Goal: Task Accomplishment & Management: Complete application form

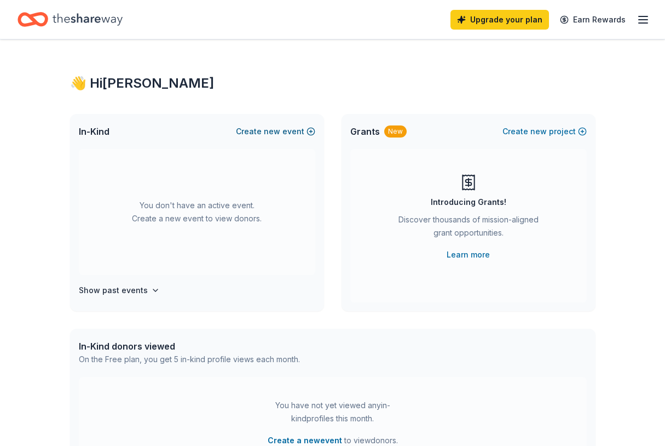
click at [294, 130] on button "Create new event" at bounding box center [275, 131] width 79 height 13
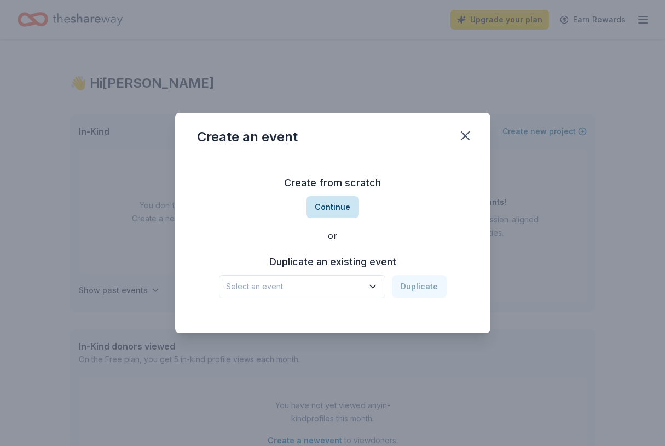
click at [329, 208] on button "Continue" at bounding box center [332, 207] width 53 height 22
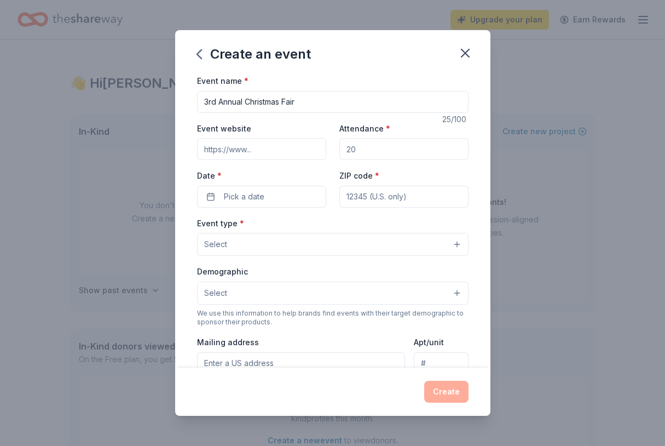
type input "3rd Annual Christmas Fair"
click at [252, 141] on input "Event website" at bounding box center [261, 149] width 129 height 22
paste input "https://www.wildchildplayspace.com"
type input "https://www.wildchildplayspace.com"
click at [382, 151] on input "Attendance *" at bounding box center [404, 149] width 129 height 22
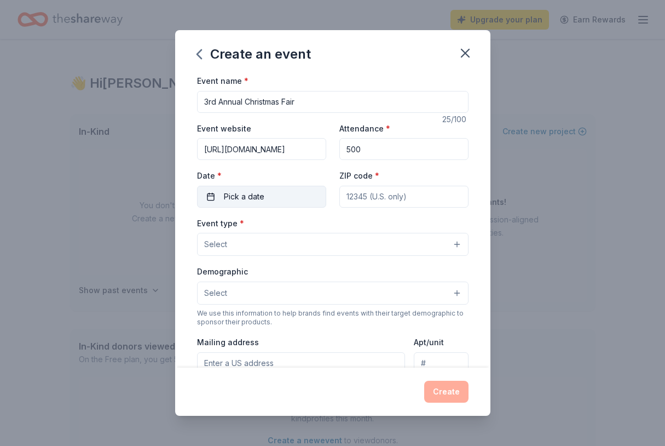
type input "500"
click at [249, 202] on span "Pick a date" at bounding box center [244, 196] width 41 height 13
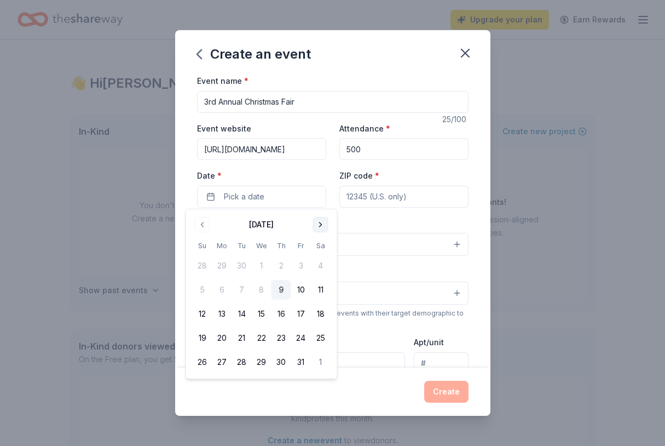
click at [324, 225] on button "Go to next month" at bounding box center [320, 224] width 15 height 15
click at [324, 222] on button "Go to next month" at bounding box center [320, 224] width 15 height 15
click at [324, 294] on button "13" at bounding box center [321, 290] width 20 height 20
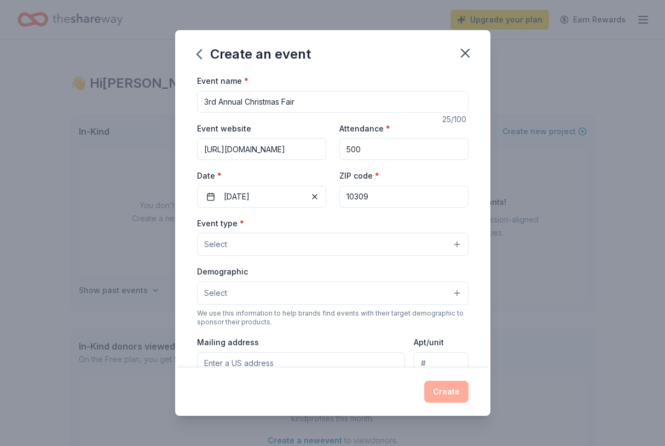
type input "10309"
click at [302, 244] on button "Select" at bounding box center [333, 244] width 272 height 23
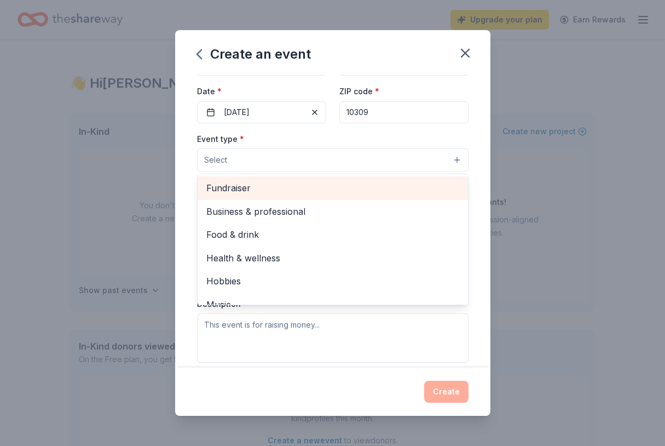
click at [231, 188] on span "Fundraiser" at bounding box center [332, 188] width 253 height 14
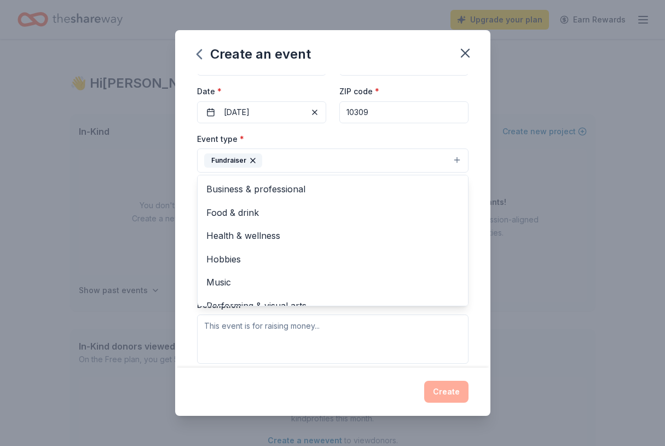
click at [254, 161] on icon "button" at bounding box center [253, 160] width 4 height 4
click at [250, 161] on button "Select" at bounding box center [333, 159] width 272 height 23
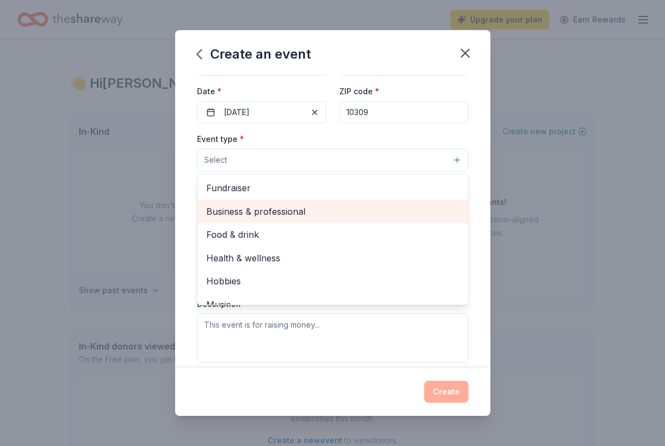
click at [257, 217] on span "Business & professional" at bounding box center [332, 211] width 253 height 14
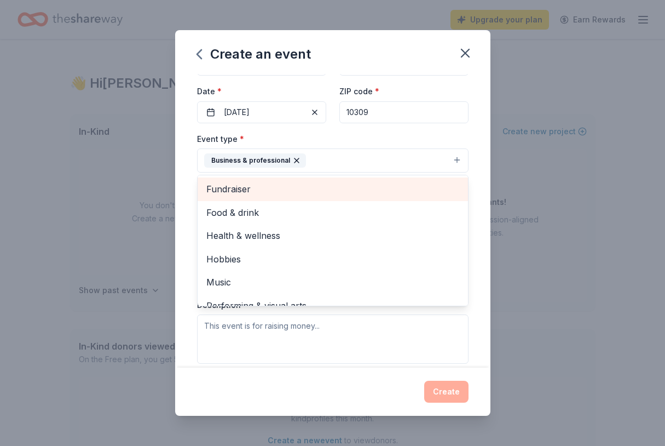
click at [266, 197] on div "Fundraiser" at bounding box center [333, 188] width 271 height 23
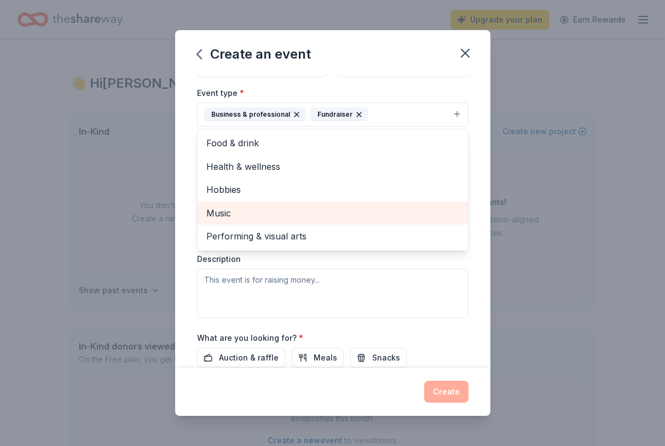
scroll to position [140, 0]
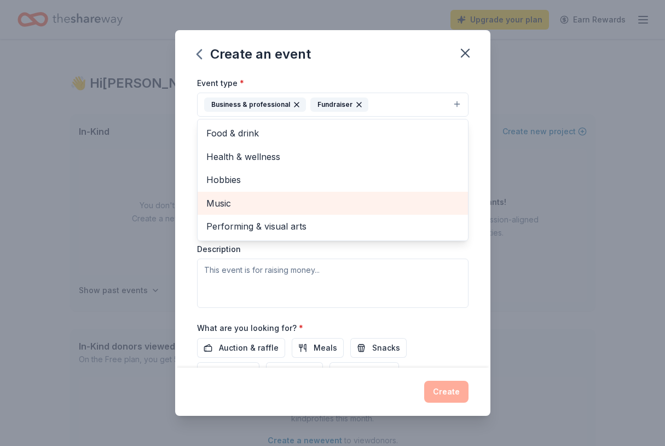
click at [274, 297] on div "Event type * Business & professional Fundraiser Food & drink Health & wellness …" at bounding box center [333, 192] width 272 height 232
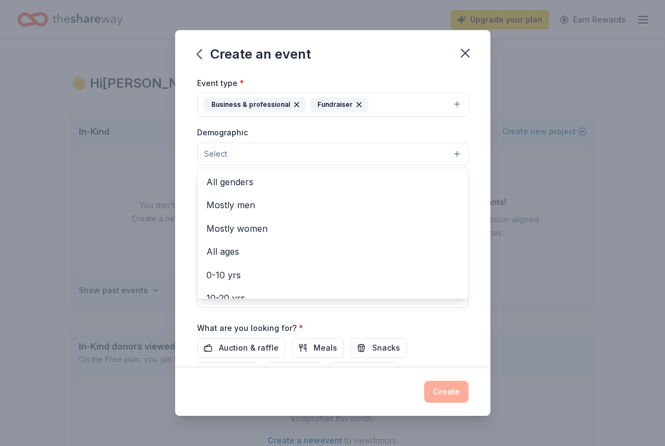
click at [267, 159] on button "Select" at bounding box center [333, 153] width 272 height 23
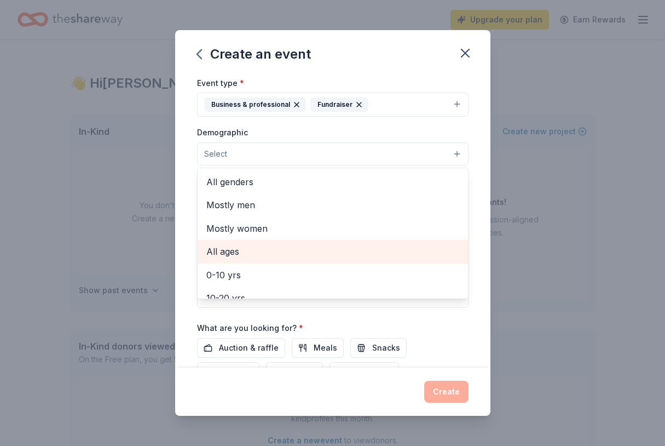
click at [268, 257] on div "All ages" at bounding box center [333, 251] width 271 height 23
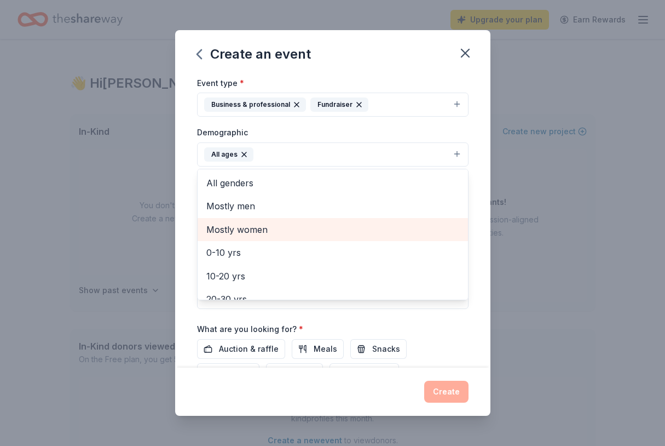
click at [258, 235] on div "Mostly women" at bounding box center [333, 229] width 271 height 23
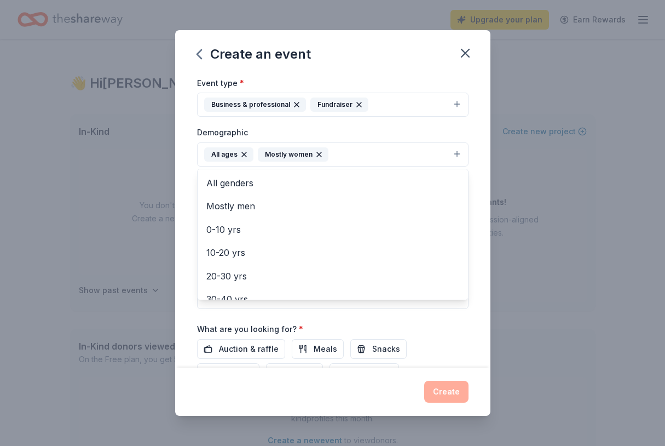
click at [223, 317] on div "Event name * 3rd Annual Christmas Fair 25 /100 Event website https://www.wildch…" at bounding box center [333, 188] width 272 height 508
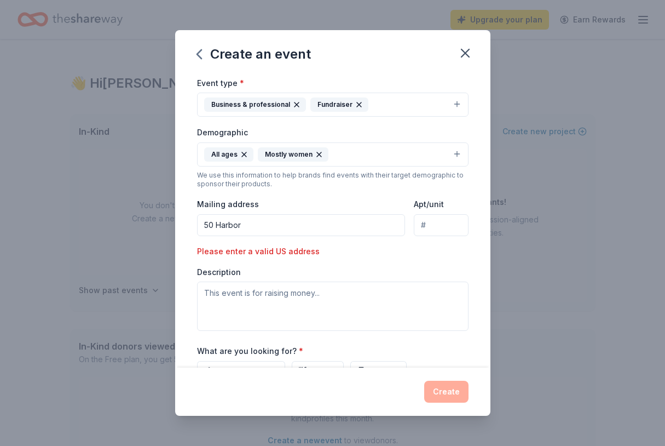
click at [314, 223] on input "50 Harbor" at bounding box center [301, 225] width 209 height 22
click at [272, 225] on input "50 Harbor" at bounding box center [301, 225] width 209 height 22
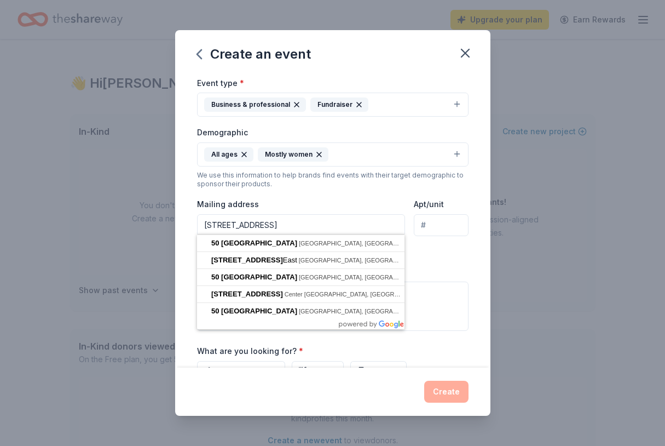
click at [252, 224] on input "50 Harborvie place" at bounding box center [301, 225] width 209 height 22
type input "50 Harborview place"
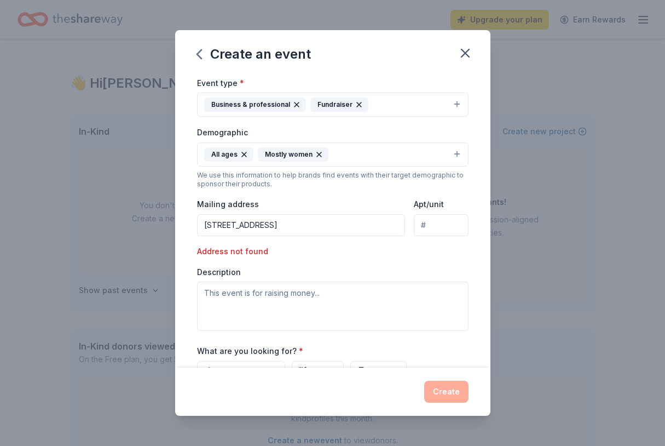
click at [331, 216] on input "50 Harborview place" at bounding box center [301, 225] width 209 height 22
drag, startPoint x: 331, startPoint y: 225, endPoint x: 175, endPoint y: 187, distance: 161.0
click at [175, 187] on div "Create an event Event name * 3rd Annual Christmas Fair 25 /100 Event website ht…" at bounding box center [332, 223] width 665 height 446
click at [270, 224] on input "50 harbor" at bounding box center [301, 225] width 209 height 22
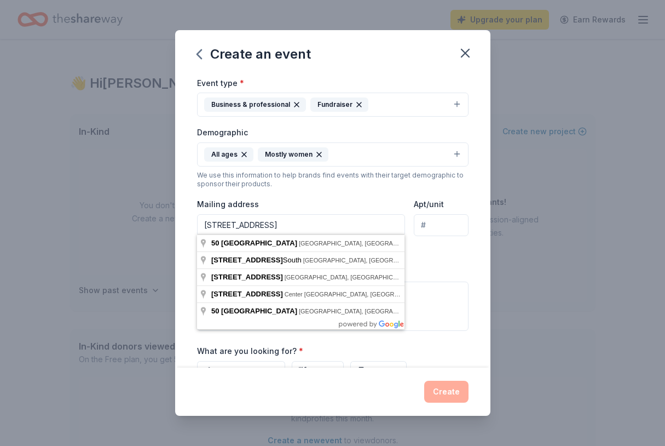
type input "50 harborview place"
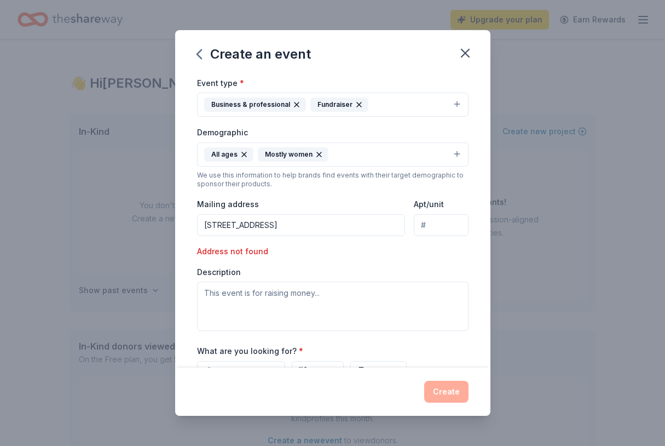
click at [442, 191] on div "Event type * Business & professional Fundraiser Demographic All ages Mostly wom…" at bounding box center [333, 203] width 272 height 255
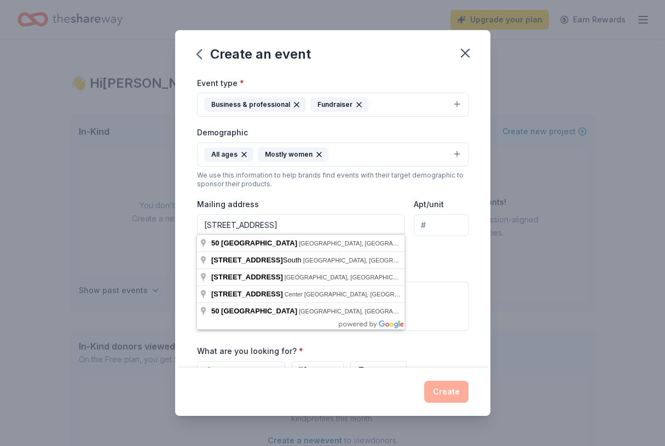
drag, startPoint x: 330, startPoint y: 229, endPoint x: 98, endPoint y: 207, distance: 232.7
click at [98, 209] on div "Create an event Event name * 3rd Annual Christmas Fair 25 /100 Event website ht…" at bounding box center [332, 223] width 665 height 446
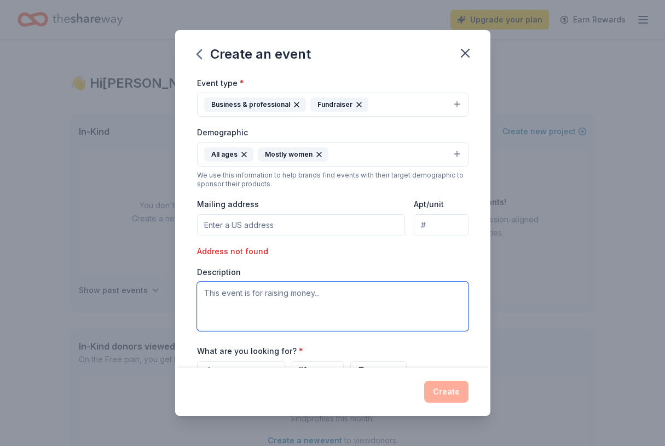
click at [309, 309] on textarea at bounding box center [333, 305] width 272 height 49
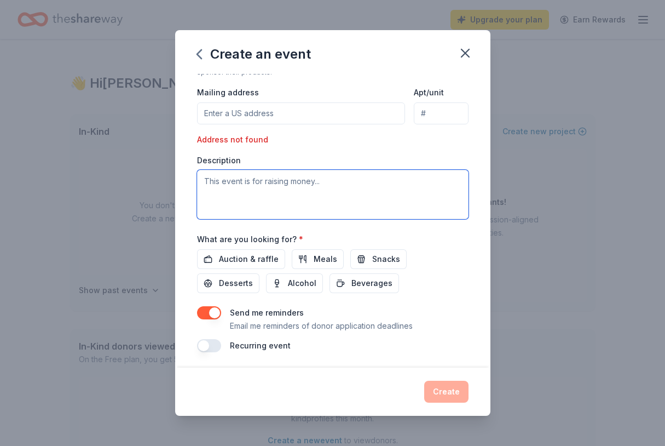
scroll to position [251, 0]
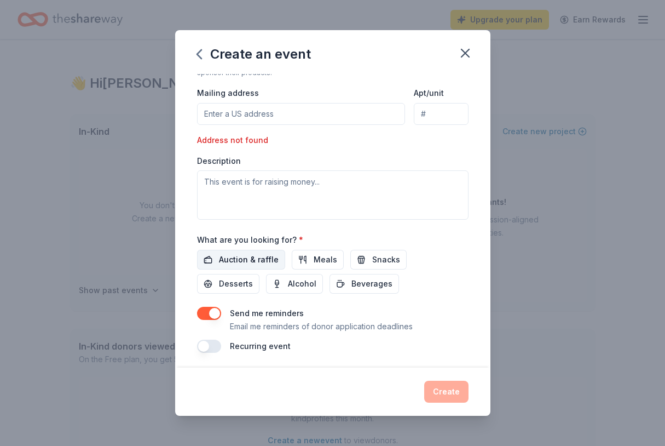
click at [265, 253] on span "Auction & raffle" at bounding box center [249, 259] width 60 height 13
click at [214, 311] on button "button" at bounding box center [209, 313] width 24 height 13
click at [218, 310] on button "button" at bounding box center [209, 313] width 24 height 13
click at [447, 388] on button "Create" at bounding box center [446, 392] width 44 height 22
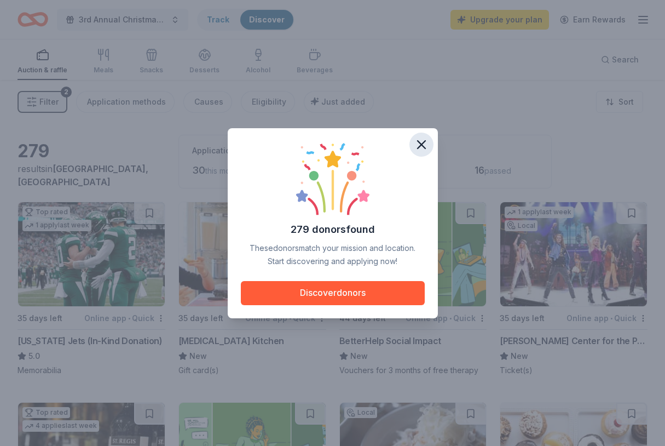
click at [421, 142] on icon "button" at bounding box center [421, 144] width 15 height 15
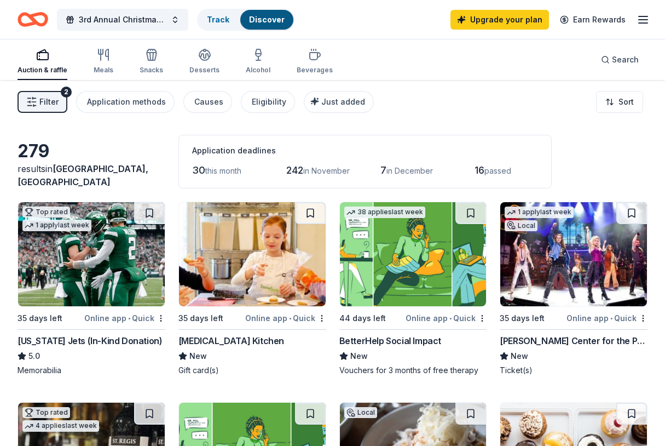
click at [51, 103] on span "Filter" at bounding box center [48, 101] width 19 height 13
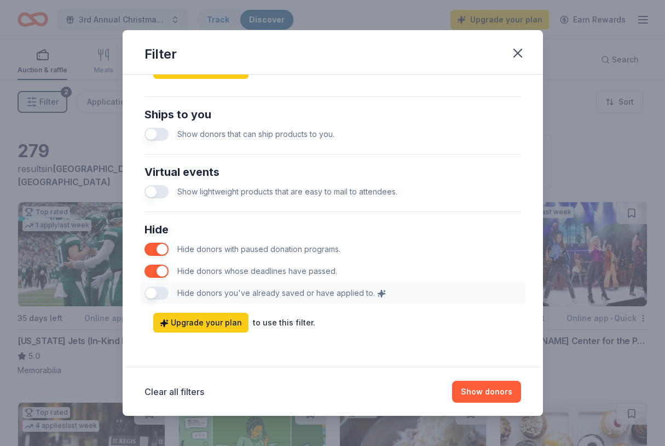
scroll to position [503, 0]
click at [493, 390] on button "Show donors" at bounding box center [486, 392] width 69 height 22
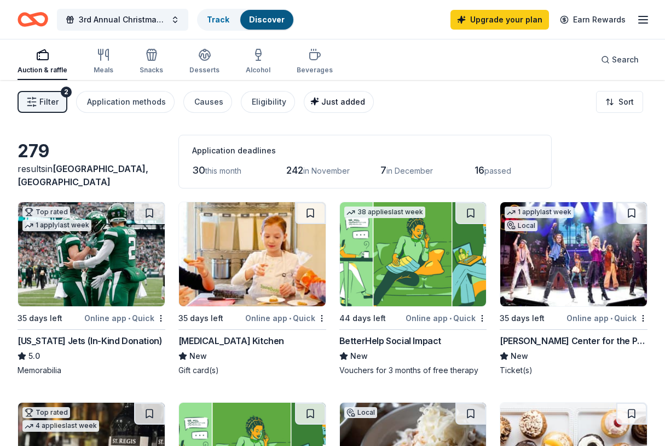
scroll to position [0, 0]
click at [324, 102] on span "Just added" at bounding box center [343, 101] width 44 height 9
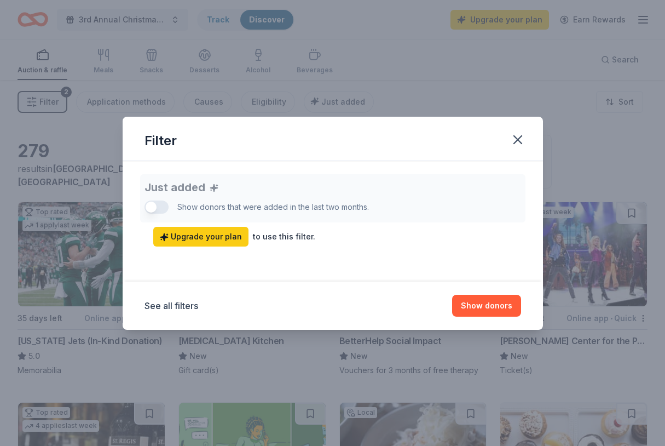
click at [255, 206] on div "Just added Show donors that were added in the last two months. Upgrade your pla…" at bounding box center [333, 210] width 377 height 72
click at [151, 206] on div "Just added Show donors that were added in the last two months. Upgrade your pla…" at bounding box center [333, 210] width 377 height 72
click at [519, 130] on button "button" at bounding box center [518, 140] width 24 height 24
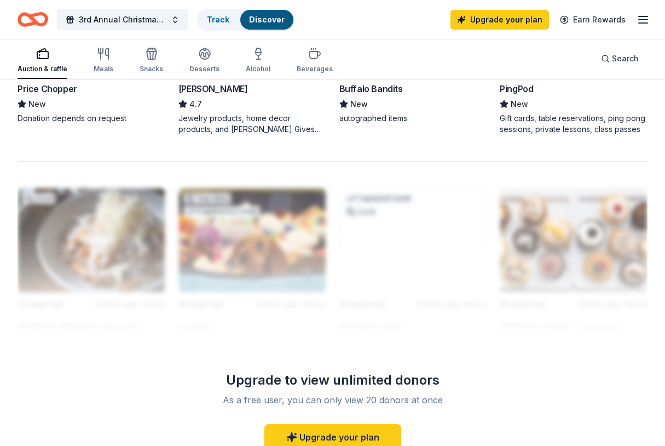
scroll to position [1074, 0]
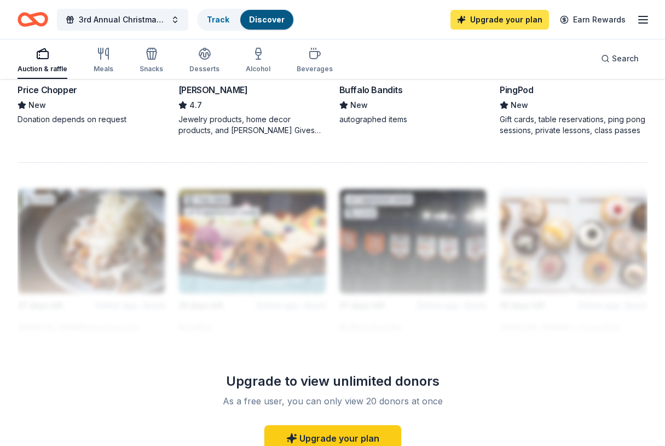
click at [500, 18] on link "Upgrade your plan" at bounding box center [500, 20] width 99 height 20
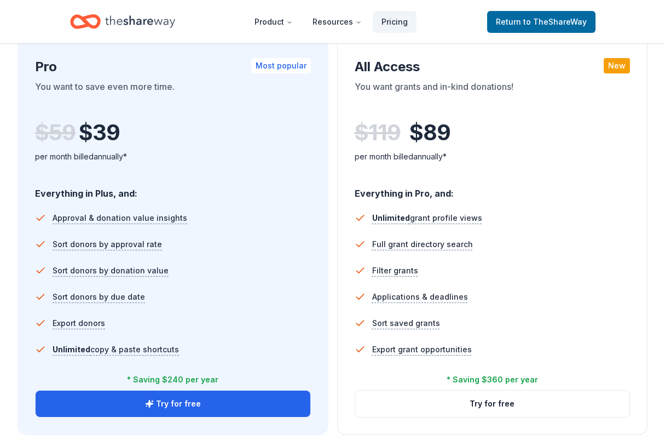
scroll to position [623, 0]
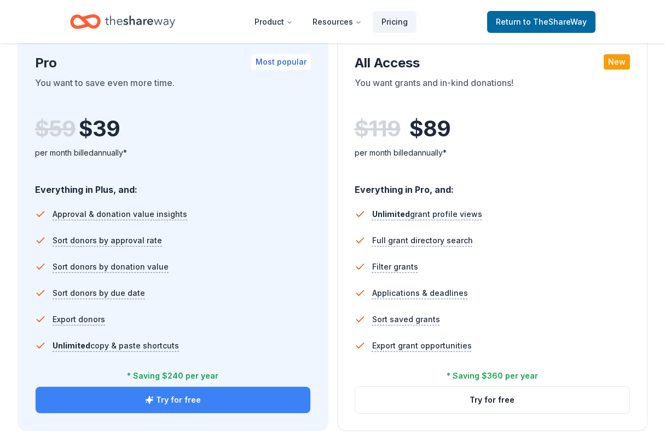
click at [201, 399] on button "Try for free" at bounding box center [173, 400] width 275 height 26
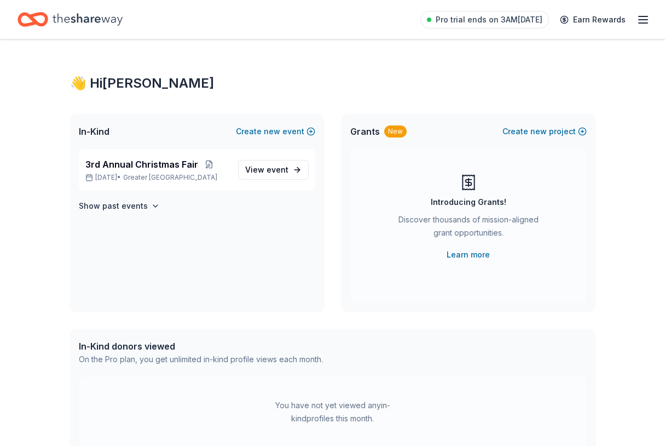
click at [24, 24] on icon "Home" at bounding box center [27, 19] width 17 height 11
click at [111, 16] on icon "Home" at bounding box center [88, 19] width 70 height 22
click at [197, 174] on p "Dec 13, 2025 • Greater NYC" at bounding box center [157, 177] width 144 height 9
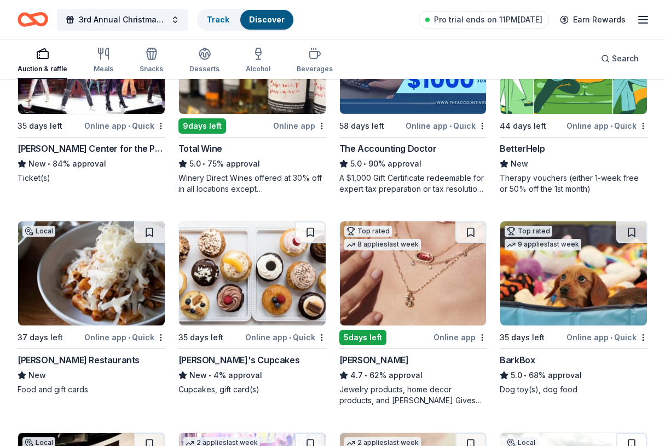
scroll to position [404, 0]
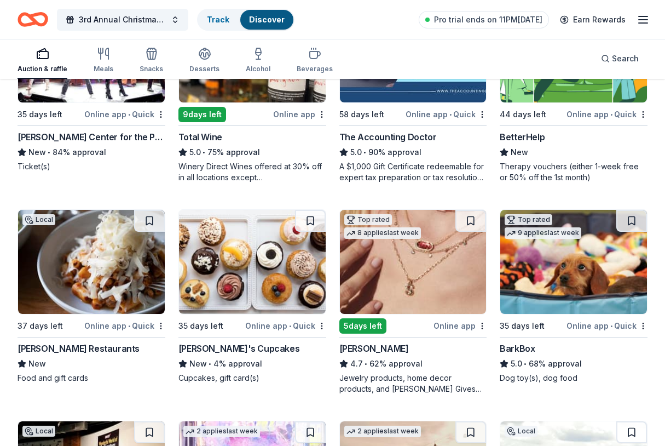
click at [407, 248] on img at bounding box center [413, 262] width 147 height 104
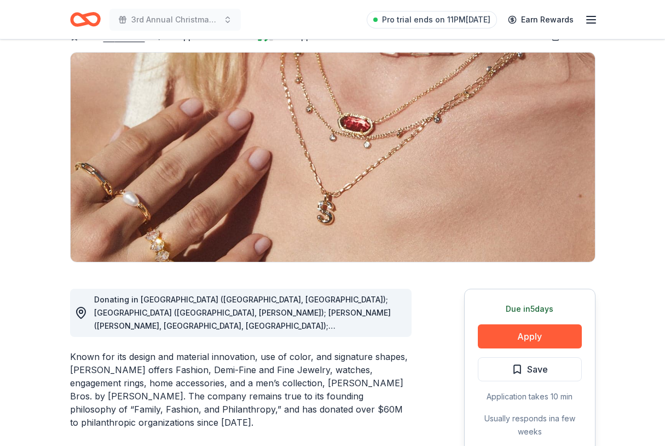
scroll to position [80, 0]
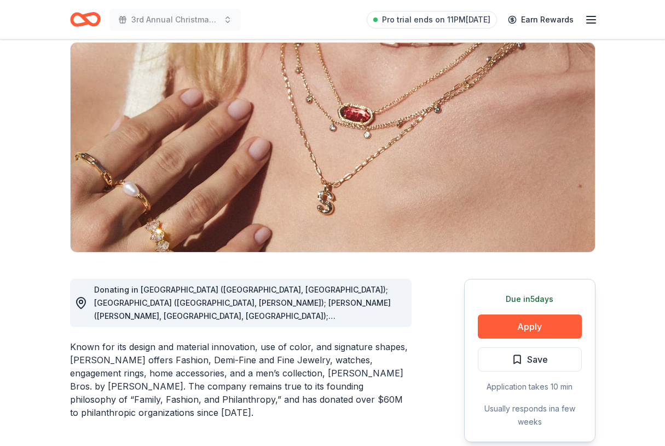
drag, startPoint x: 333, startPoint y: 303, endPoint x: 370, endPoint y: 334, distance: 47.4
click at [323, 284] on div "Donating in [GEOGRAPHIC_DATA] ([GEOGRAPHIC_DATA], [GEOGRAPHIC_DATA]); [GEOGRAPH…" at bounding box center [248, 302] width 309 height 39
click at [125, 317] on span "Donating in [GEOGRAPHIC_DATA] ([GEOGRAPHIC_DATA], [GEOGRAPHIC_DATA]); [GEOGRAPH…" at bounding box center [242, 427] width 297 height 285
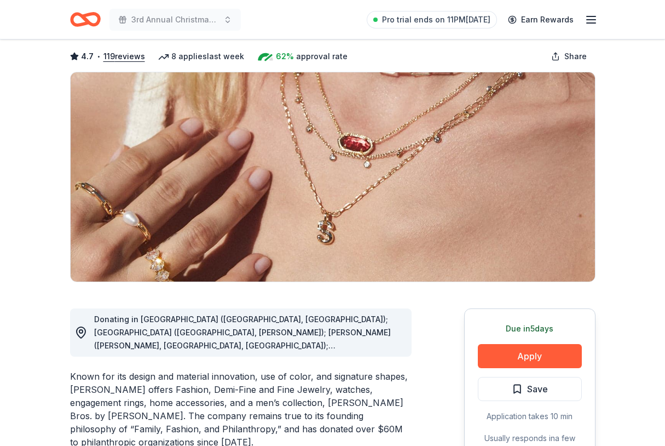
scroll to position [70, 0]
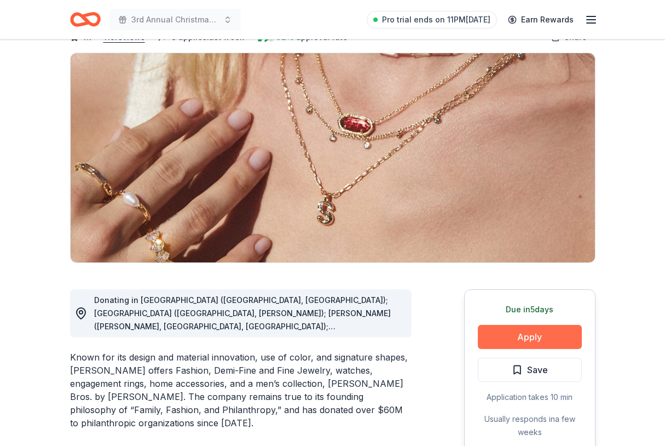
click at [508, 331] on button "Apply" at bounding box center [530, 337] width 104 height 24
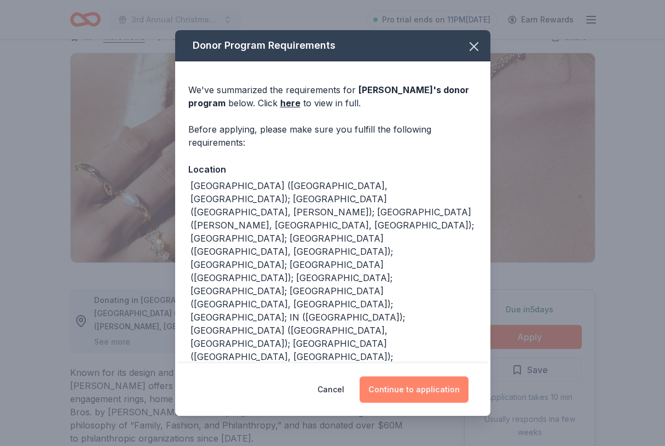
click at [404, 390] on button "Continue to application" at bounding box center [414, 389] width 109 height 26
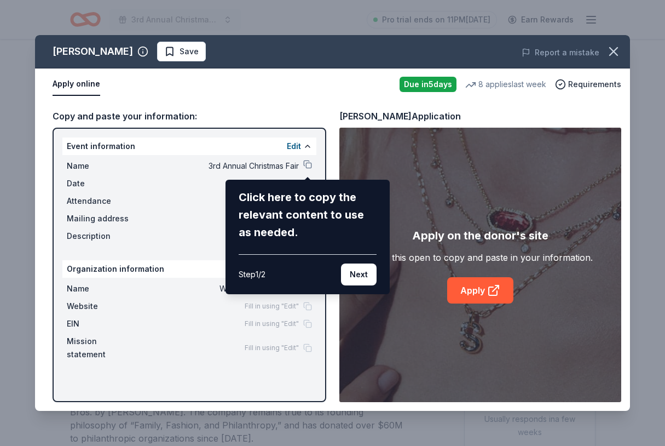
click at [468, 291] on div "[PERSON_NAME] Save Report a mistake Apply online Due [DATE] 8 applies last week…" at bounding box center [332, 223] width 595 height 376
click at [358, 279] on button "Next" at bounding box center [359, 274] width 36 height 22
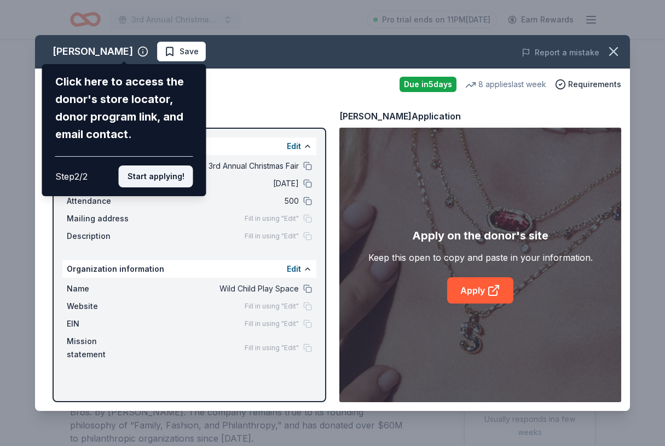
click at [164, 165] on button "Start applying!" at bounding box center [156, 176] width 74 height 22
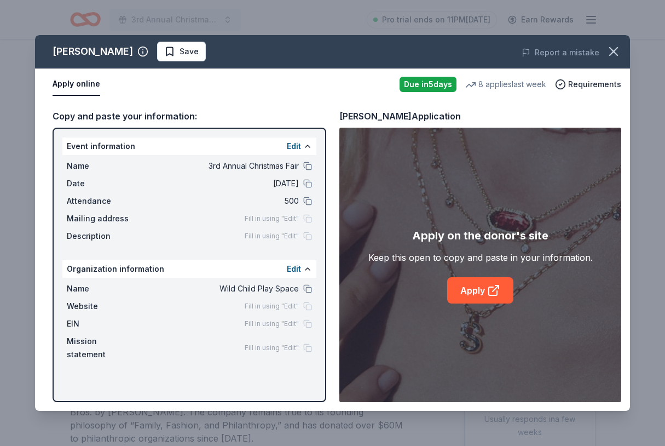
click at [470, 289] on div "[PERSON_NAME] Save Report a mistake Apply online Due [DATE] 8 applies last week…" at bounding box center [332, 223] width 595 height 376
click at [499, 295] on icon at bounding box center [493, 290] width 13 height 13
click at [610, 53] on icon "button" at bounding box center [613, 51] width 15 height 15
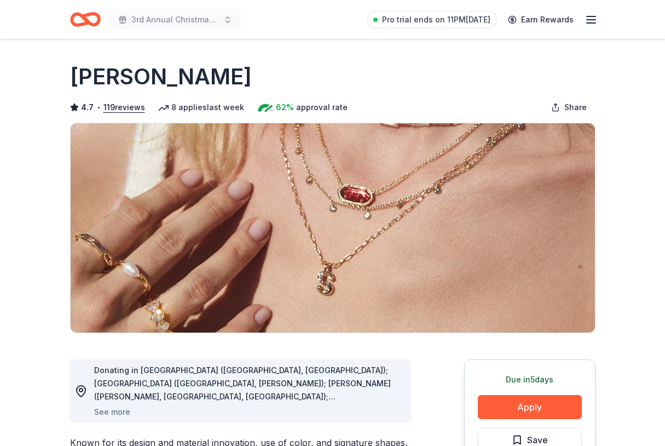
scroll to position [0, 0]
click at [89, 19] on icon "Home" at bounding box center [85, 20] width 31 height 26
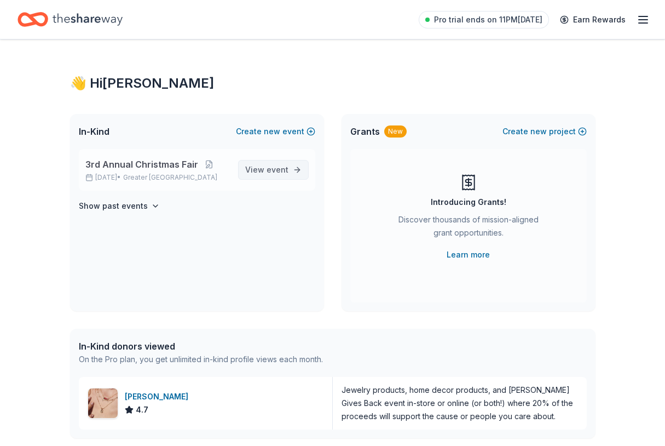
click at [267, 174] on span "View event" at bounding box center [266, 169] width 43 height 13
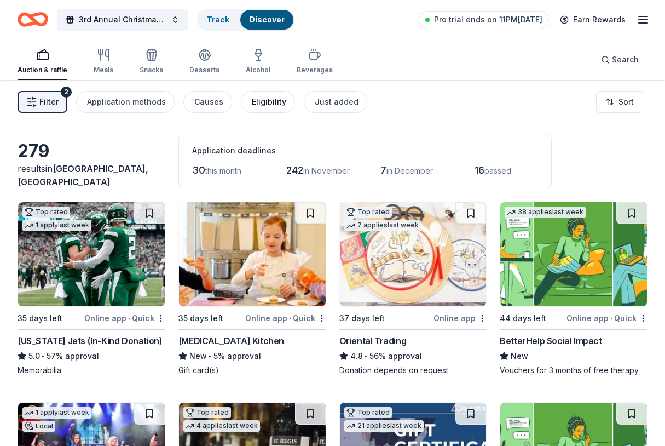
click at [263, 110] on button "Eligibility" at bounding box center [268, 102] width 54 height 22
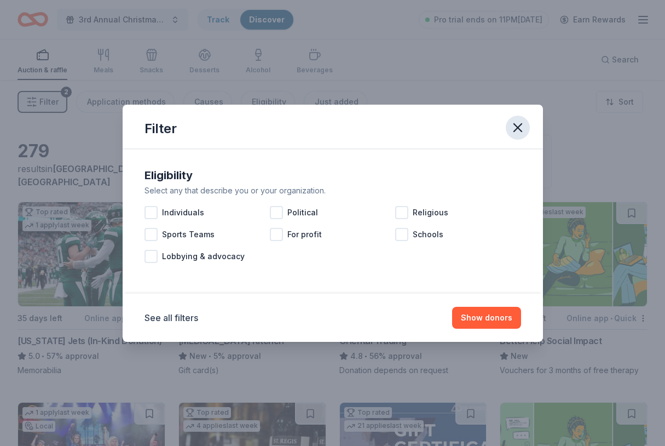
click at [520, 130] on icon "button" at bounding box center [517, 127] width 15 height 15
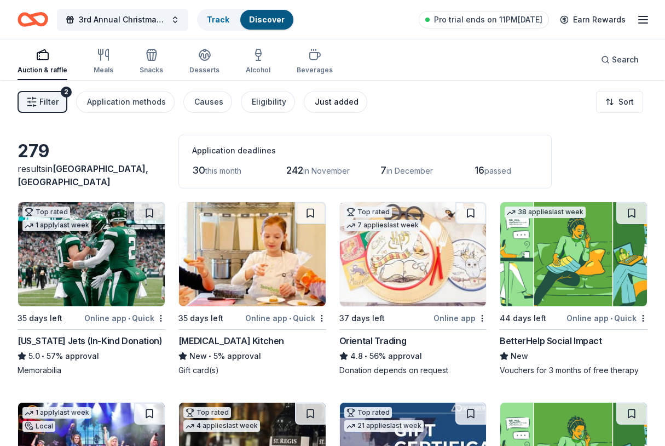
click at [337, 93] on button "Just added" at bounding box center [336, 102] width 64 height 22
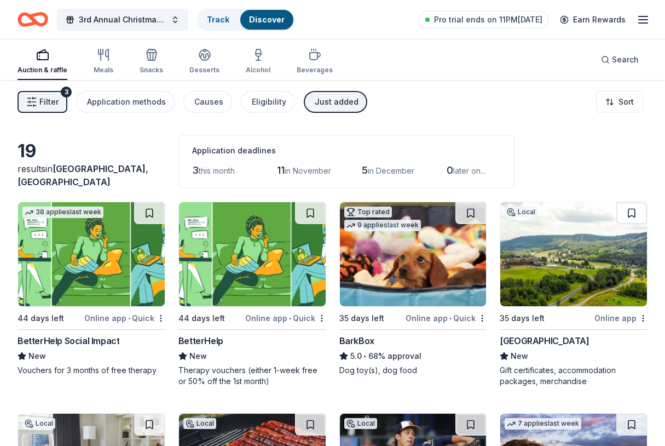
click at [315, 107] on div "Just added" at bounding box center [337, 101] width 44 height 13
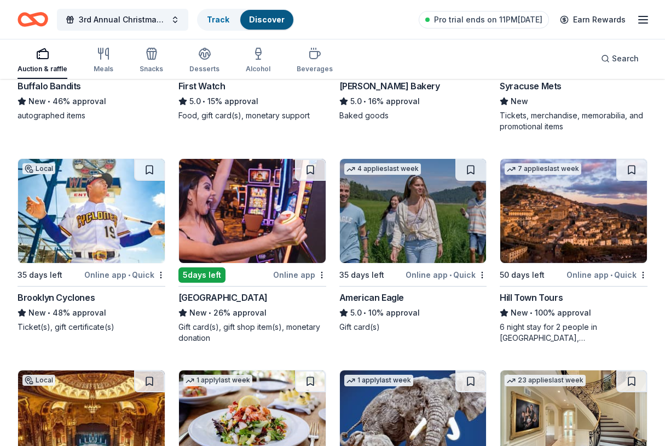
scroll to position [1515, 0]
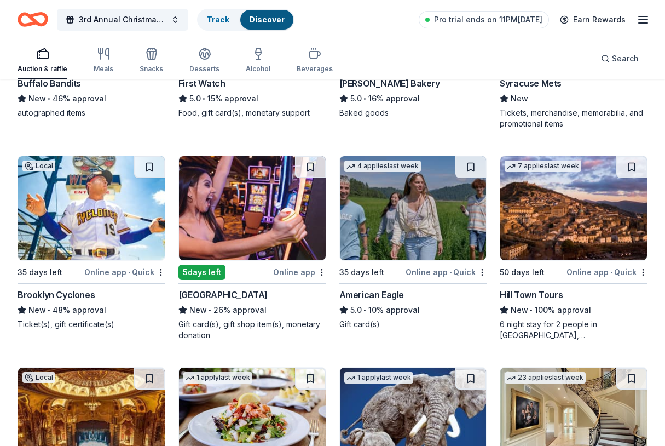
click at [272, 229] on img at bounding box center [252, 208] width 147 height 104
click at [420, 231] on img at bounding box center [413, 208] width 147 height 104
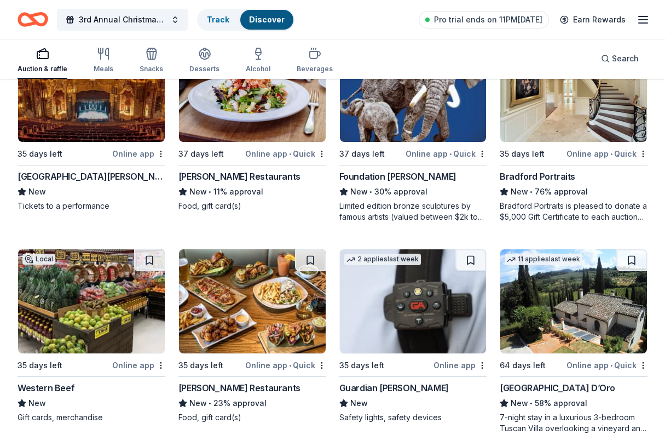
scroll to position [1845, 0]
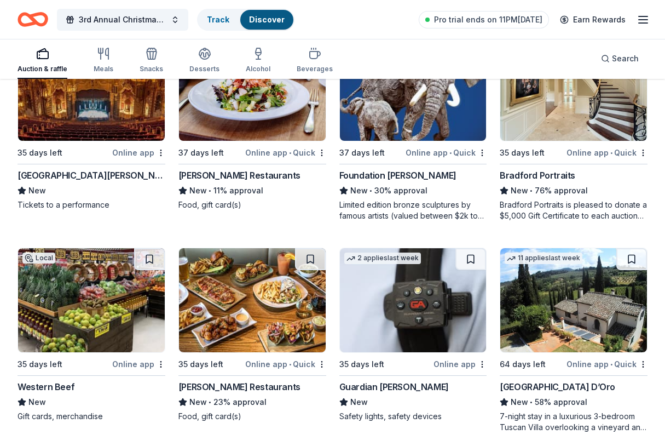
click at [109, 108] on img at bounding box center [91, 89] width 147 height 104
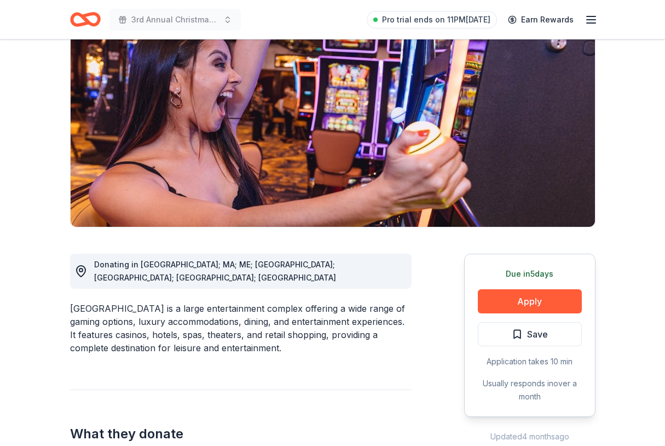
scroll to position [106, 0]
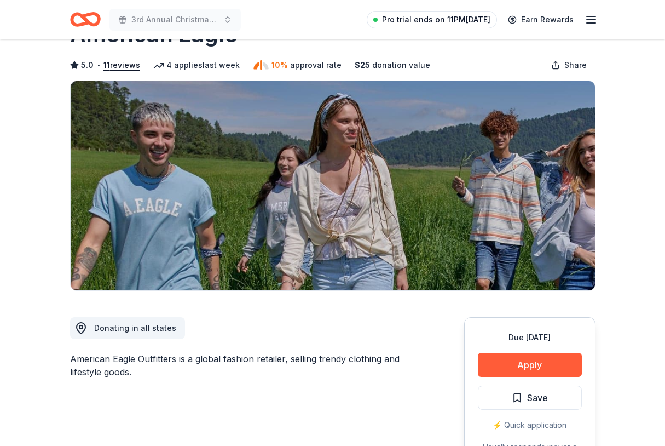
scroll to position [49, 0]
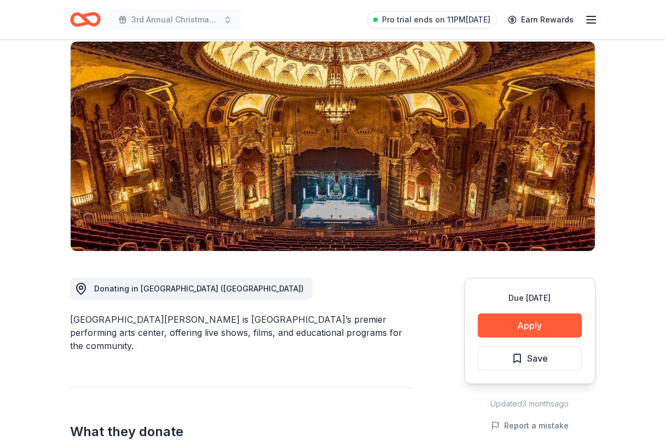
scroll to position [83, 0]
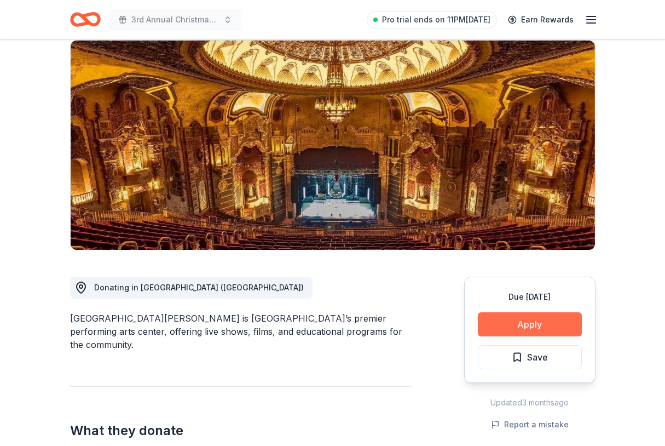
click at [548, 320] on button "Apply" at bounding box center [530, 324] width 104 height 24
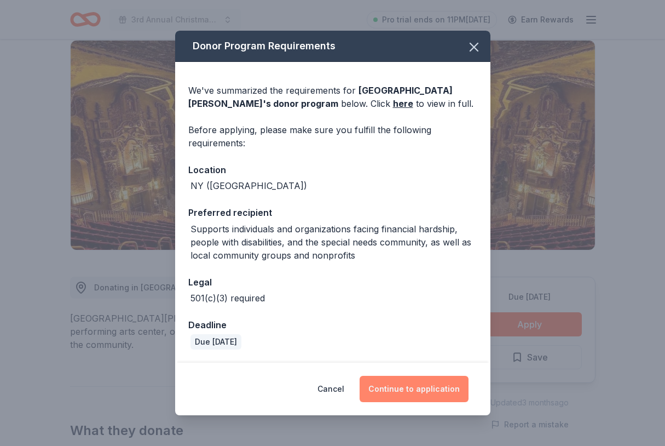
click at [446, 390] on button "Continue to application" at bounding box center [414, 389] width 109 height 26
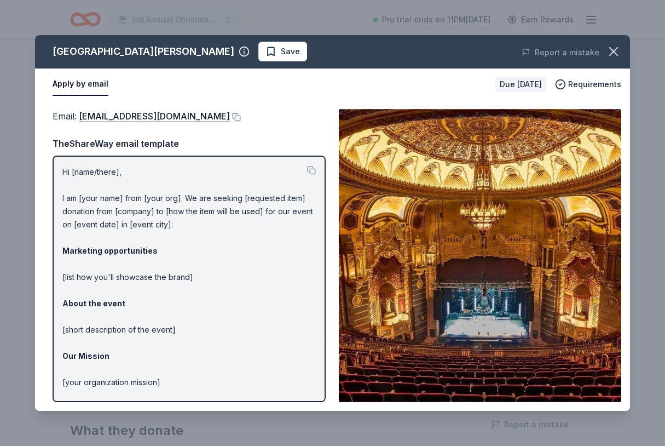
scroll to position [0, 0]
click at [479, 273] on img at bounding box center [480, 255] width 283 height 293
click at [230, 118] on button at bounding box center [235, 117] width 11 height 9
